Goal: Task Accomplishment & Management: Manage account settings

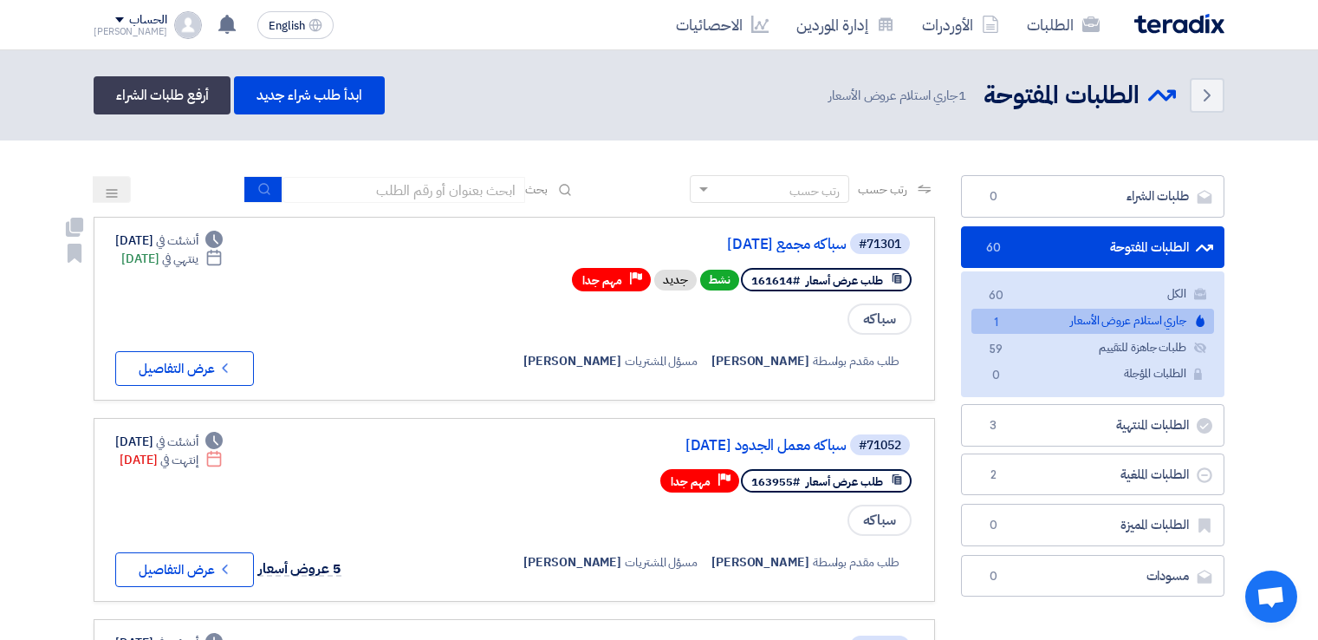
click at [205, 361] on button "Check details عرض التفاصيل" at bounding box center [184, 368] width 139 height 35
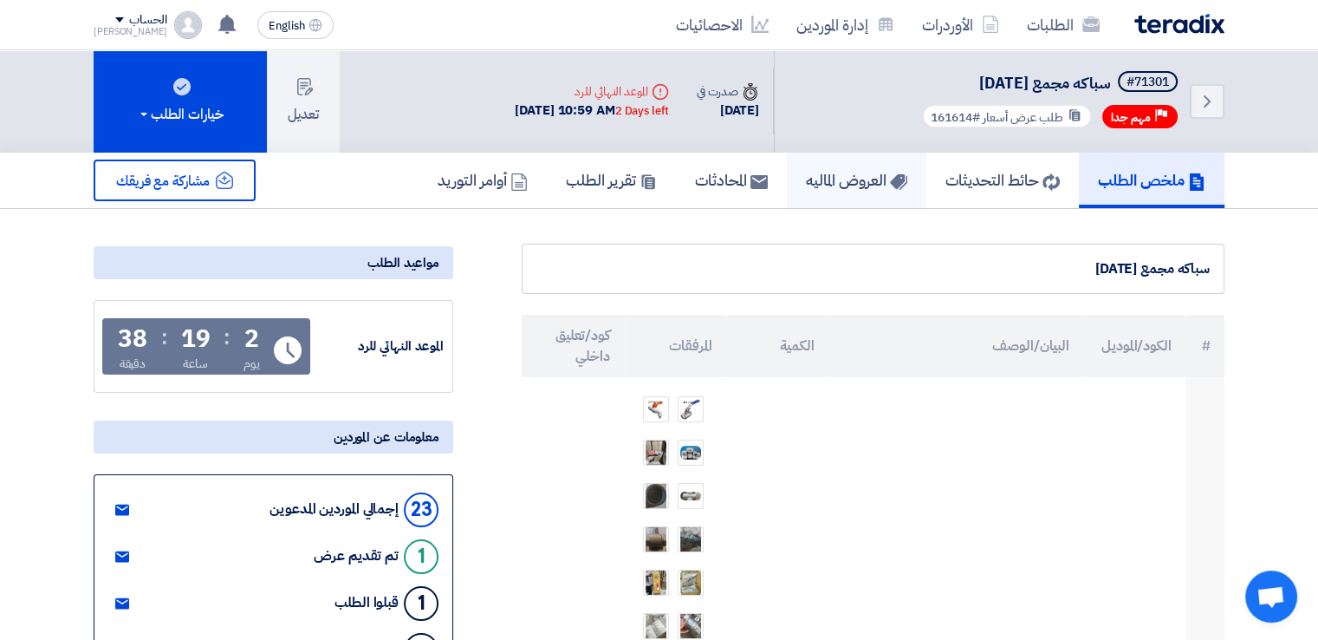
click at [856, 177] on h5 "العروض الماليه" at bounding box center [856, 180] width 101 height 20
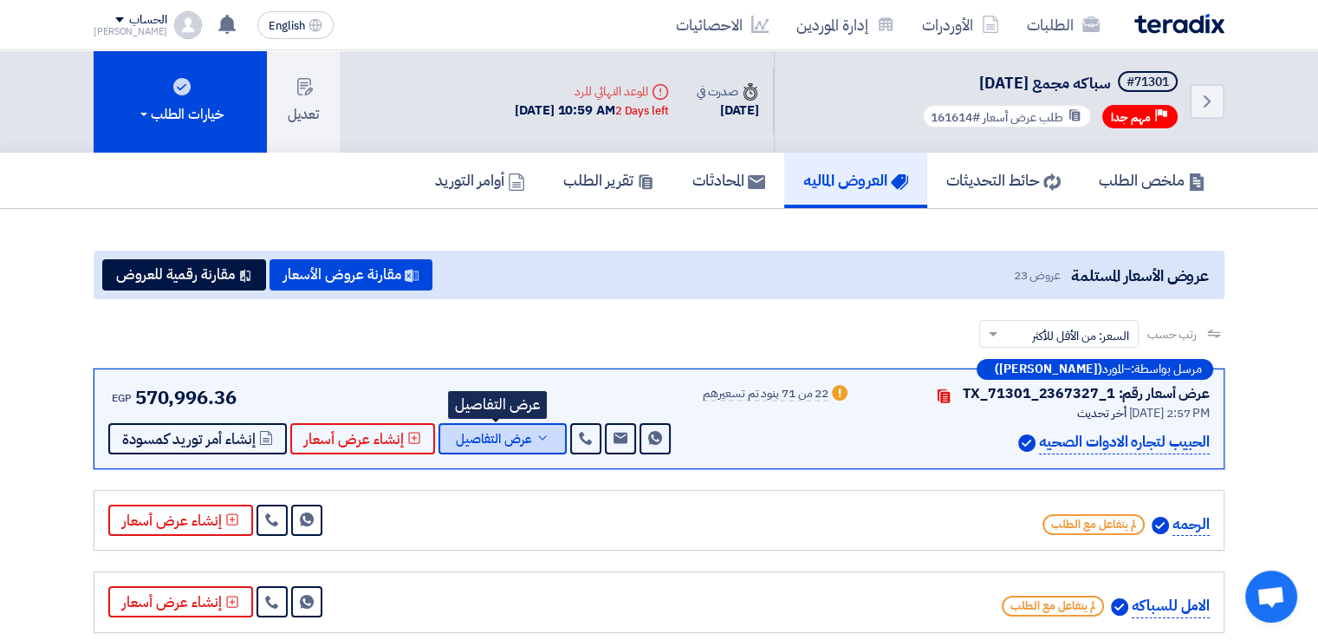
click at [522, 439] on span "عرض التفاصيل" at bounding box center [494, 439] width 76 height 13
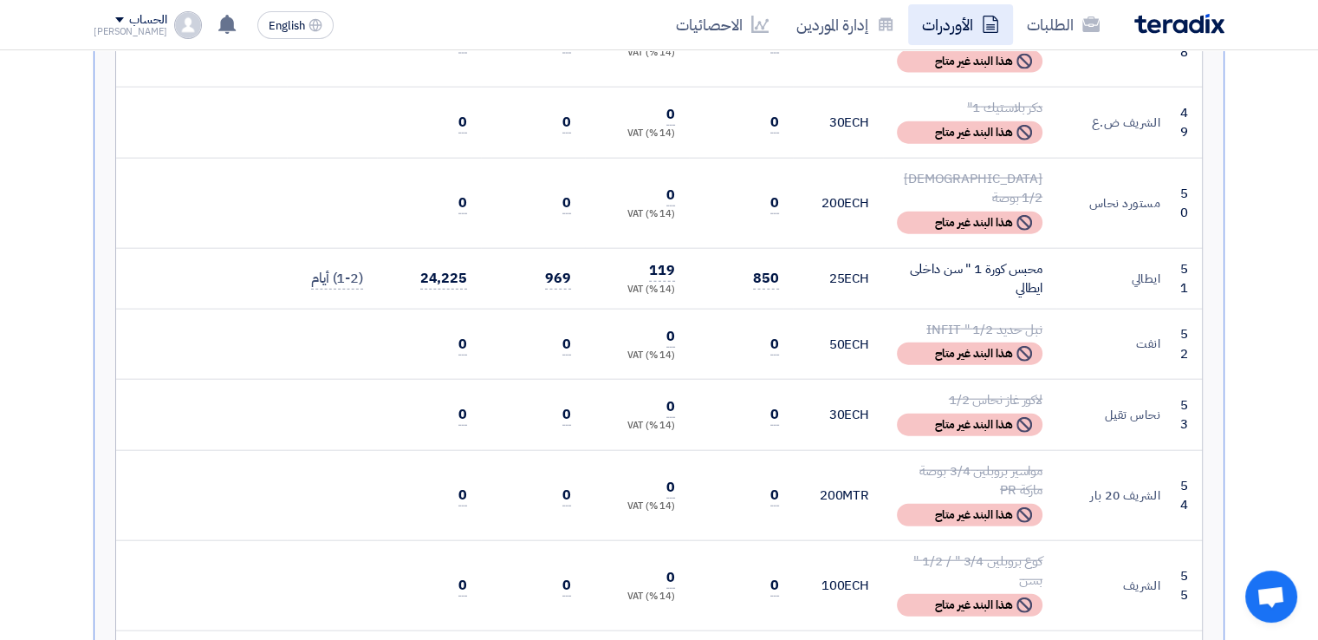
scroll to position [3901, 0]
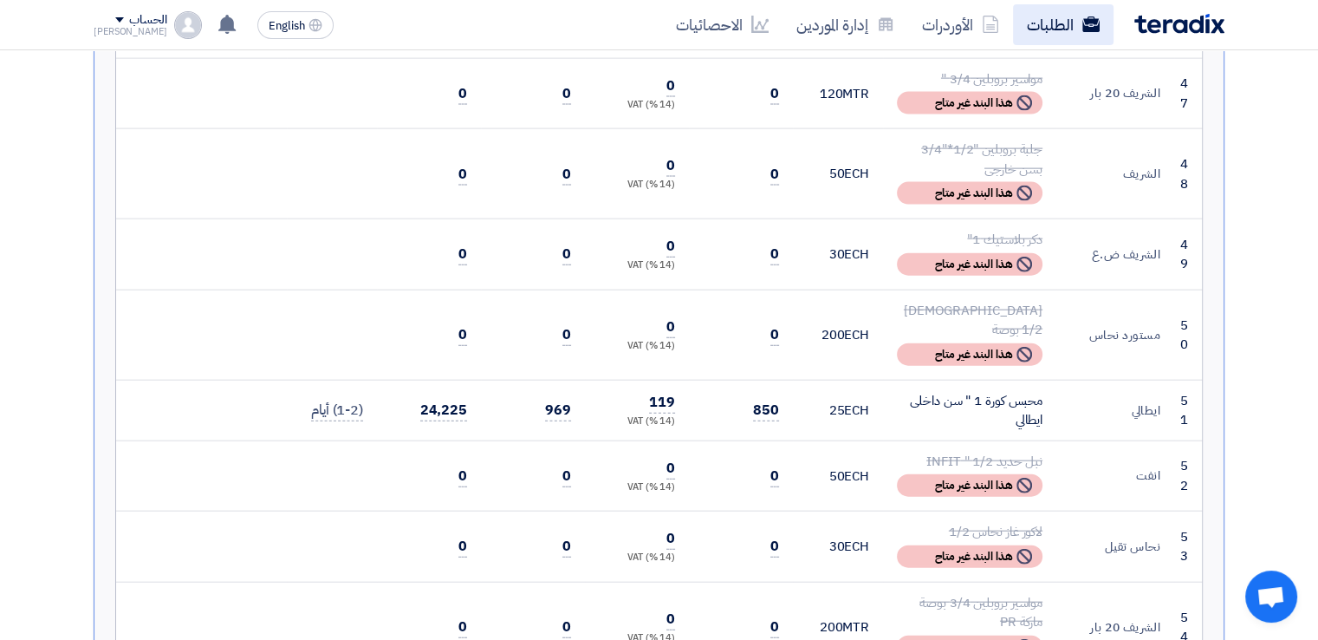
click at [1075, 22] on link "الطلبات" at bounding box center [1063, 24] width 101 height 41
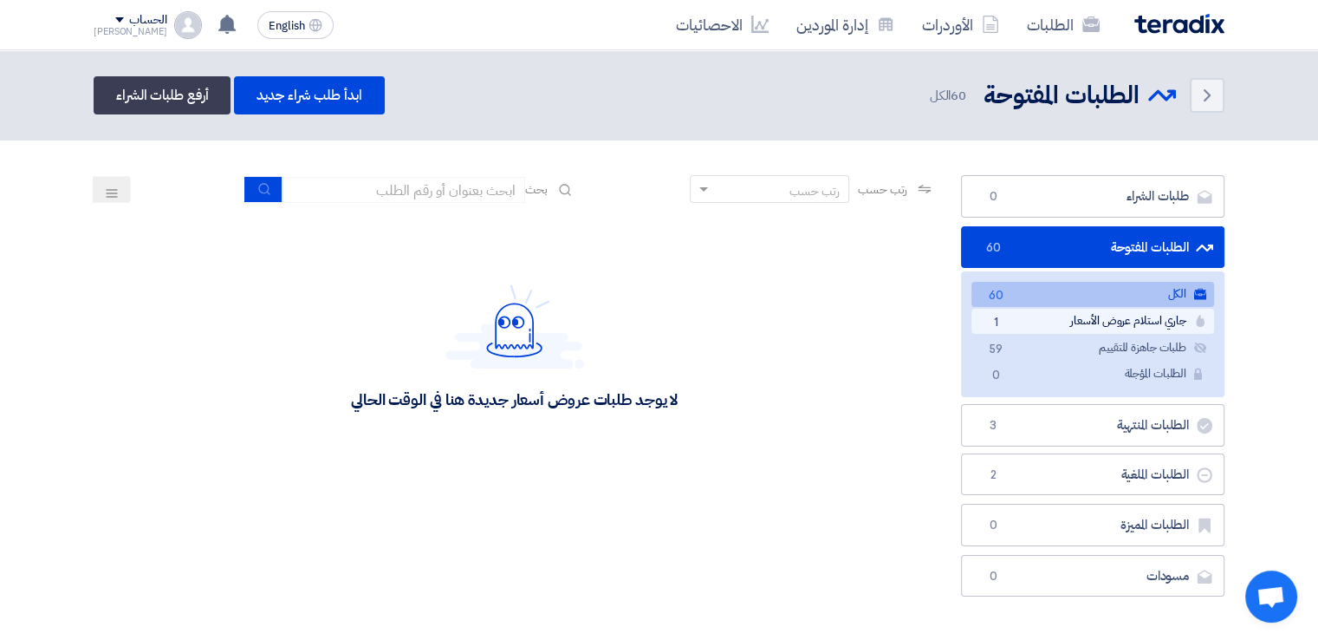
click at [1154, 313] on link "جاري استلام عروض الأسعار جاري استلام عروض الأسعار 1" at bounding box center [1093, 321] width 243 height 25
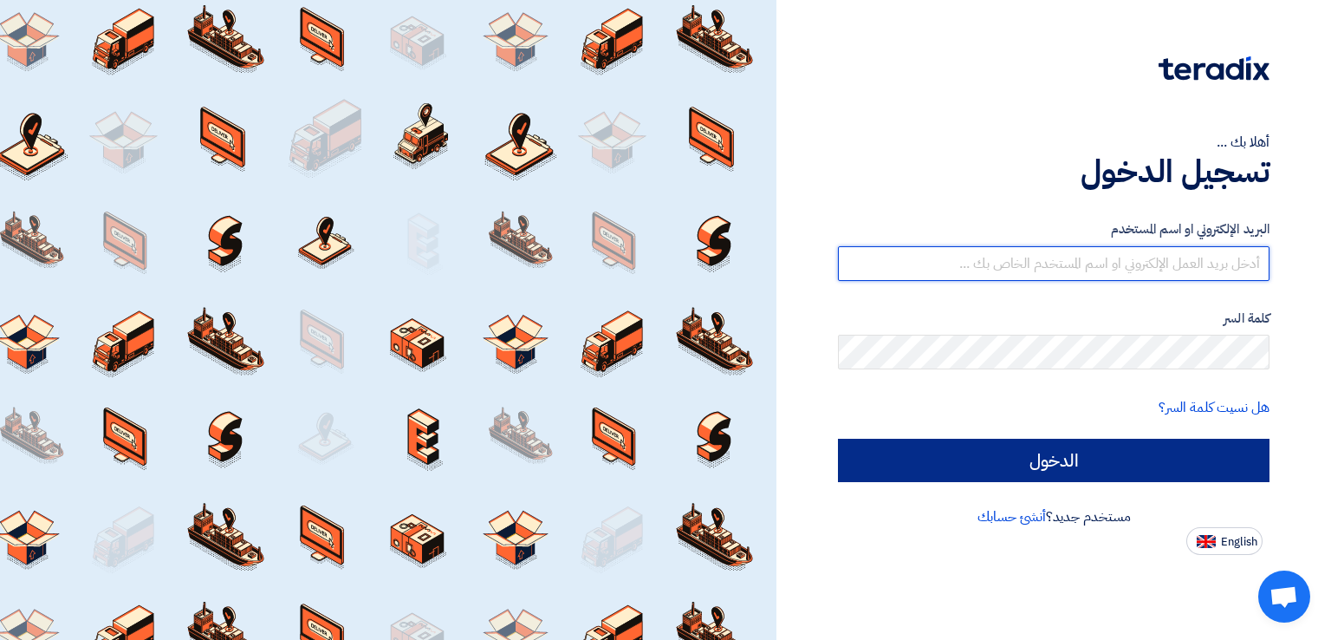
type input "[PERSON_NAME][EMAIL_ADDRESS][DOMAIN_NAME]"
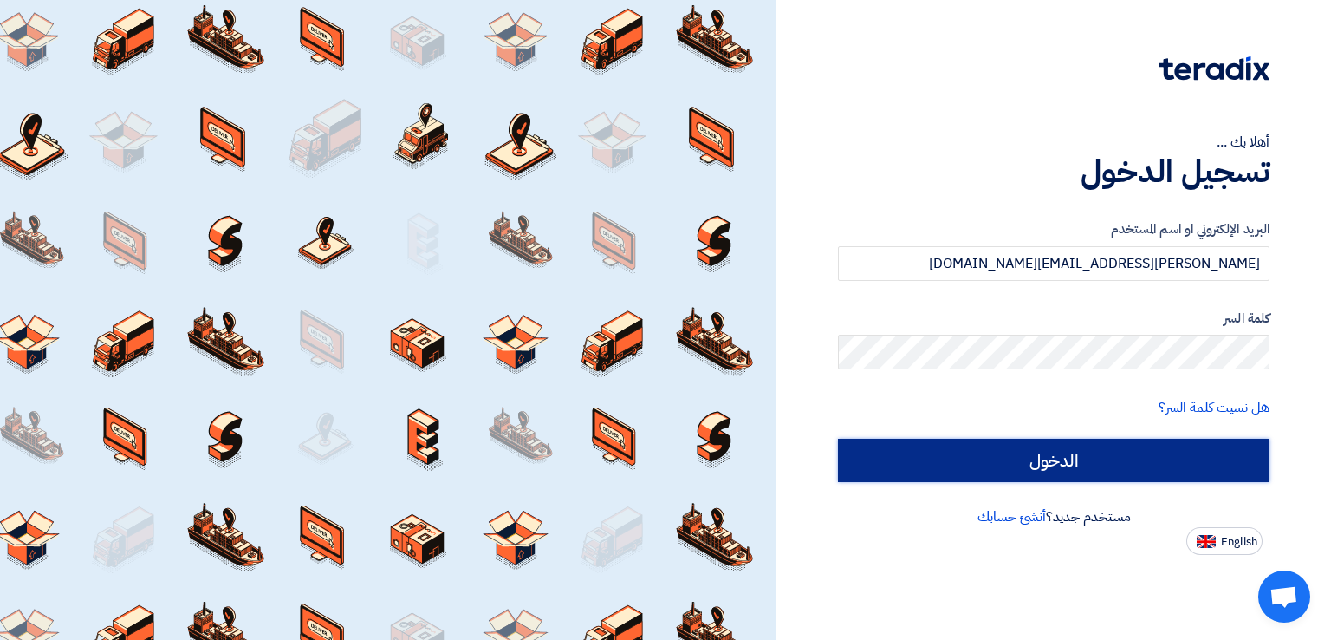
click at [1128, 456] on input "الدخول" at bounding box center [1054, 460] width 432 height 43
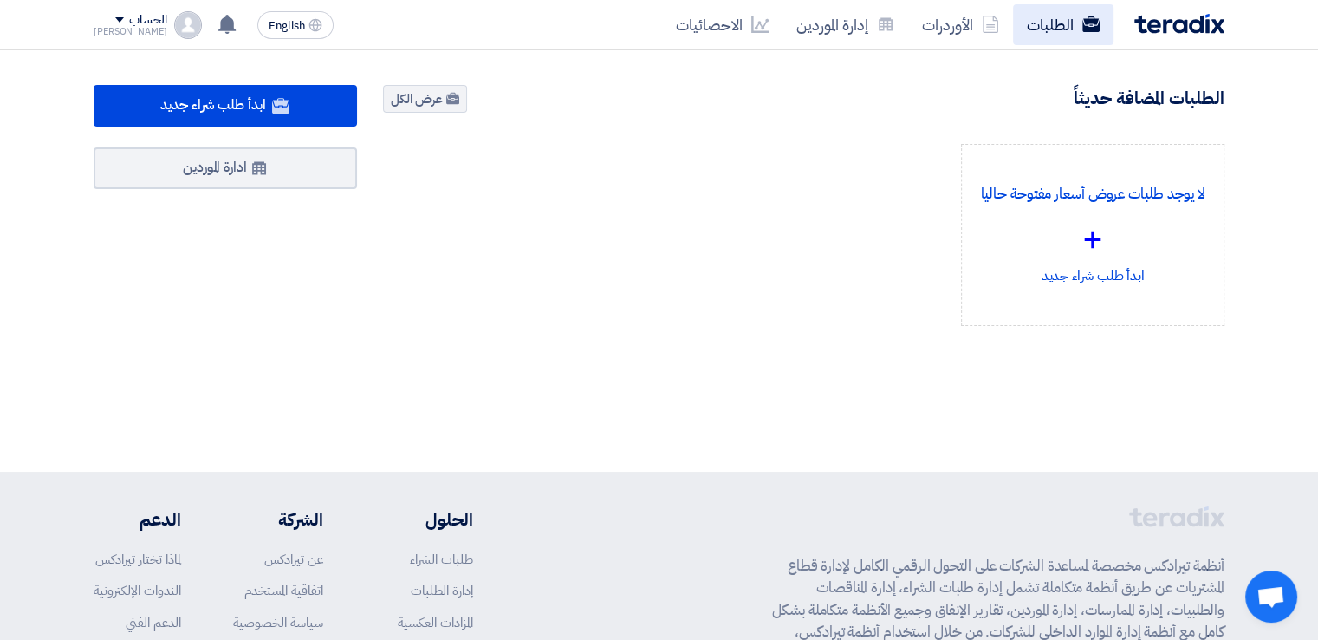
click at [1055, 35] on link "الطلبات" at bounding box center [1063, 24] width 101 height 41
